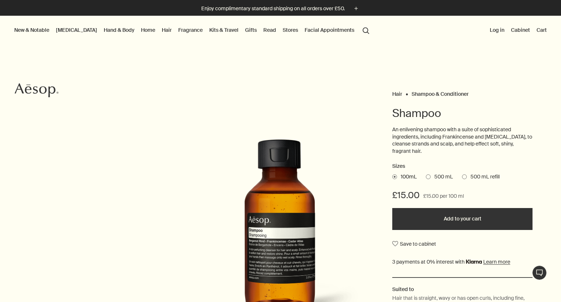
click at [160, 31] on link "Hair" at bounding box center [166, 29] width 13 height 9
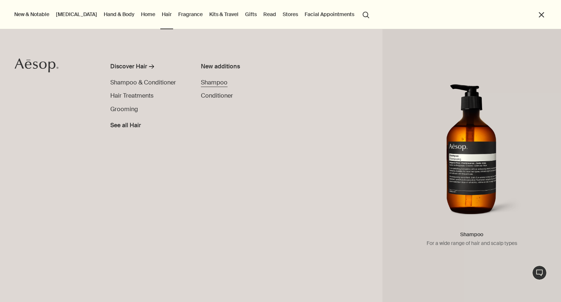
click at [215, 81] on span "Shampoo" at bounding box center [214, 83] width 27 height 8
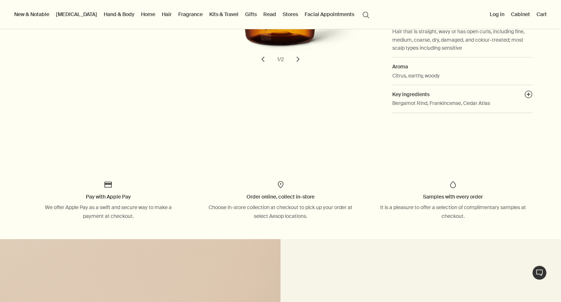
scroll to position [193, 0]
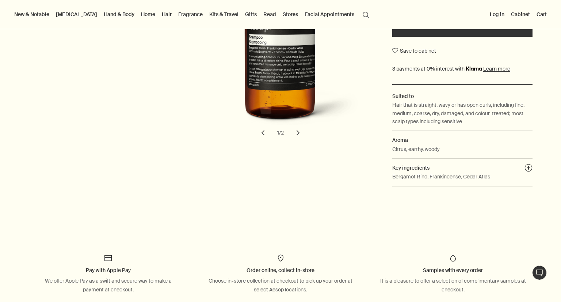
click at [359, 16] on button "search Search" at bounding box center [365, 14] width 13 height 14
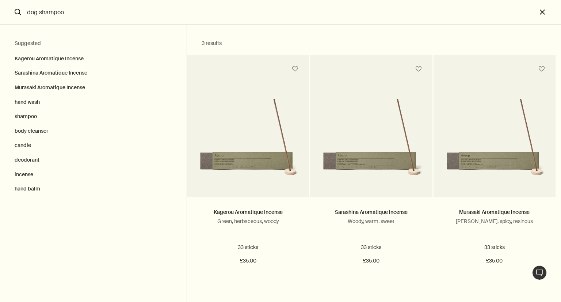
type input "dog shampoo"
click at [540, 10] on button "close" at bounding box center [549, 12] width 24 height 24
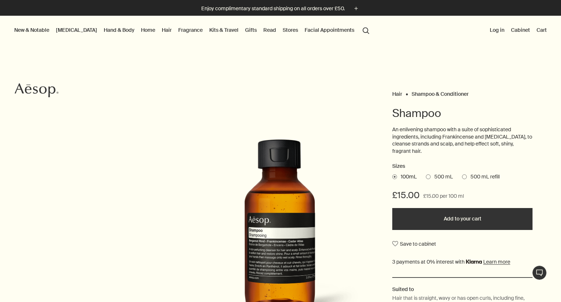
click at [34, 31] on button "New & Notable" at bounding box center [32, 29] width 38 height 9
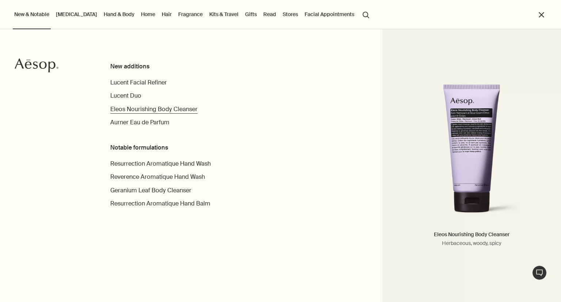
click at [149, 109] on span "Eleos Nourishing Body Cleanser" at bounding box center [153, 109] width 87 height 8
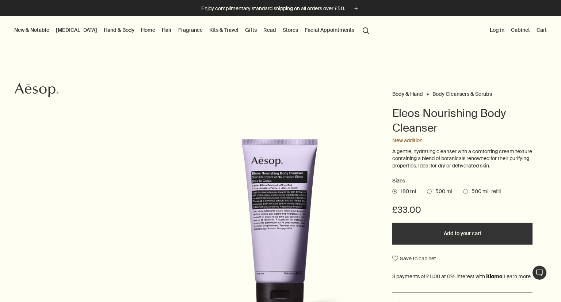
click at [210, 31] on link "Kits & Travel" at bounding box center [224, 29] width 32 height 9
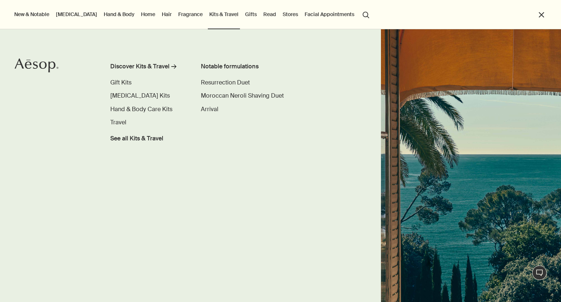
click at [160, 14] on link "Hair" at bounding box center [166, 13] width 13 height 9
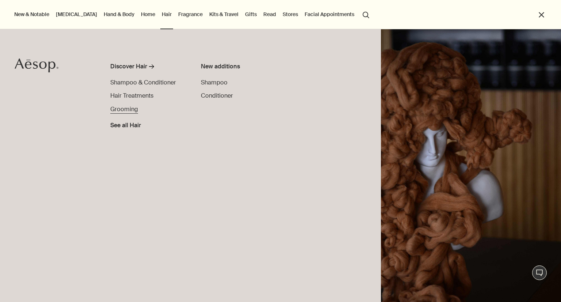
click at [122, 107] on span "Grooming" at bounding box center [124, 109] width 28 height 8
